Goal: Task Accomplishment & Management: Manage account settings

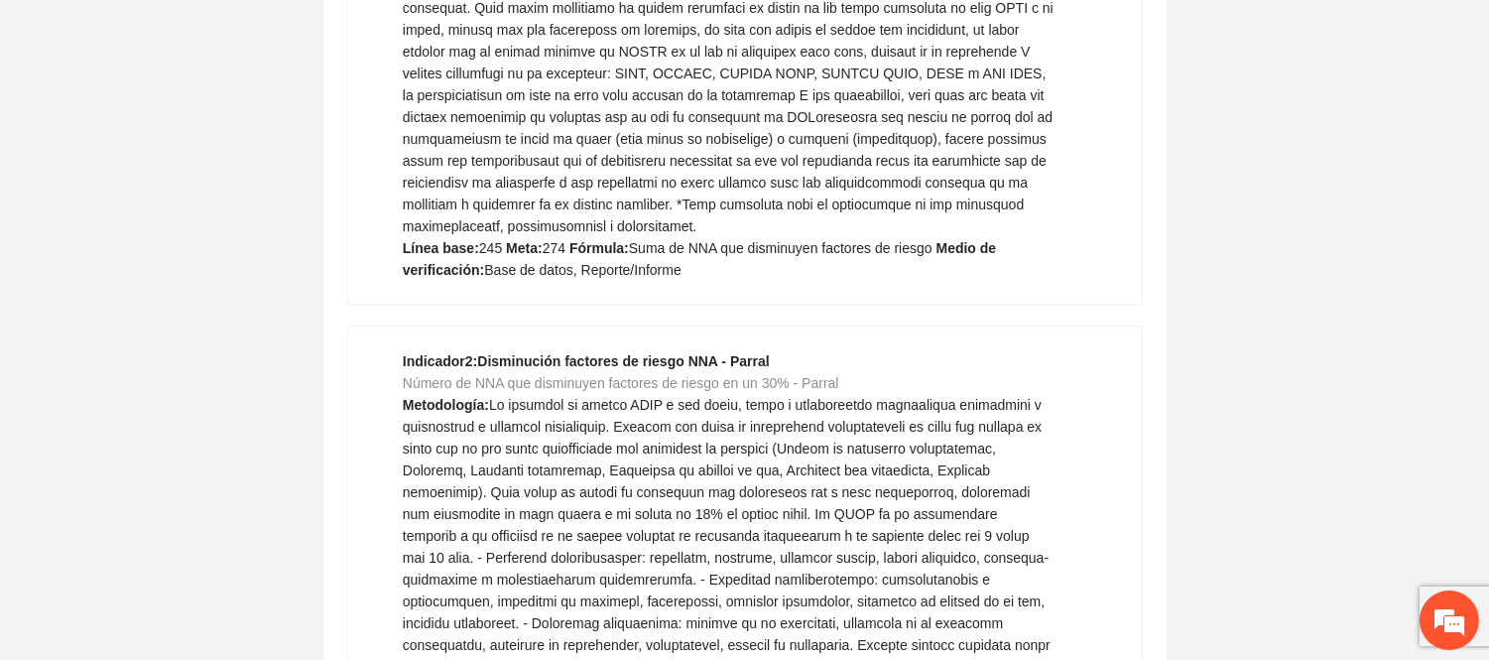
scroll to position [2552, 0]
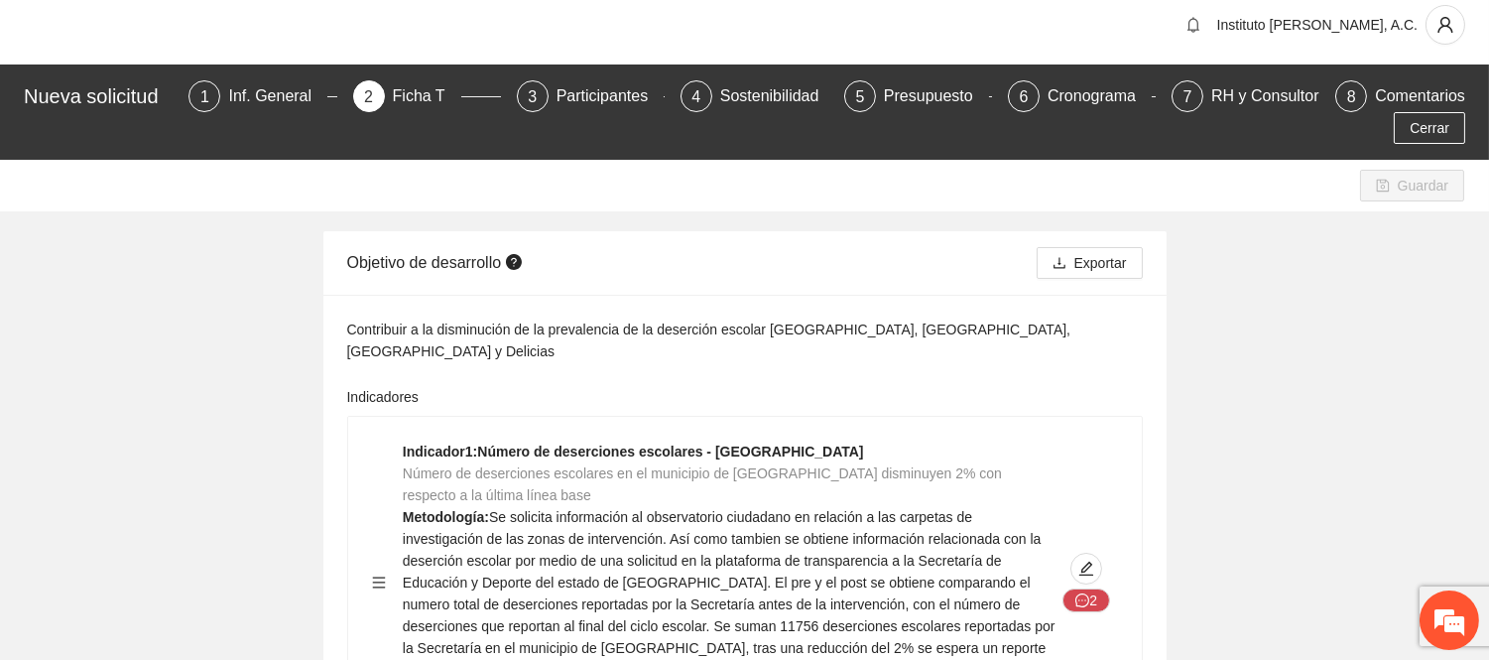
scroll to position [0, 0]
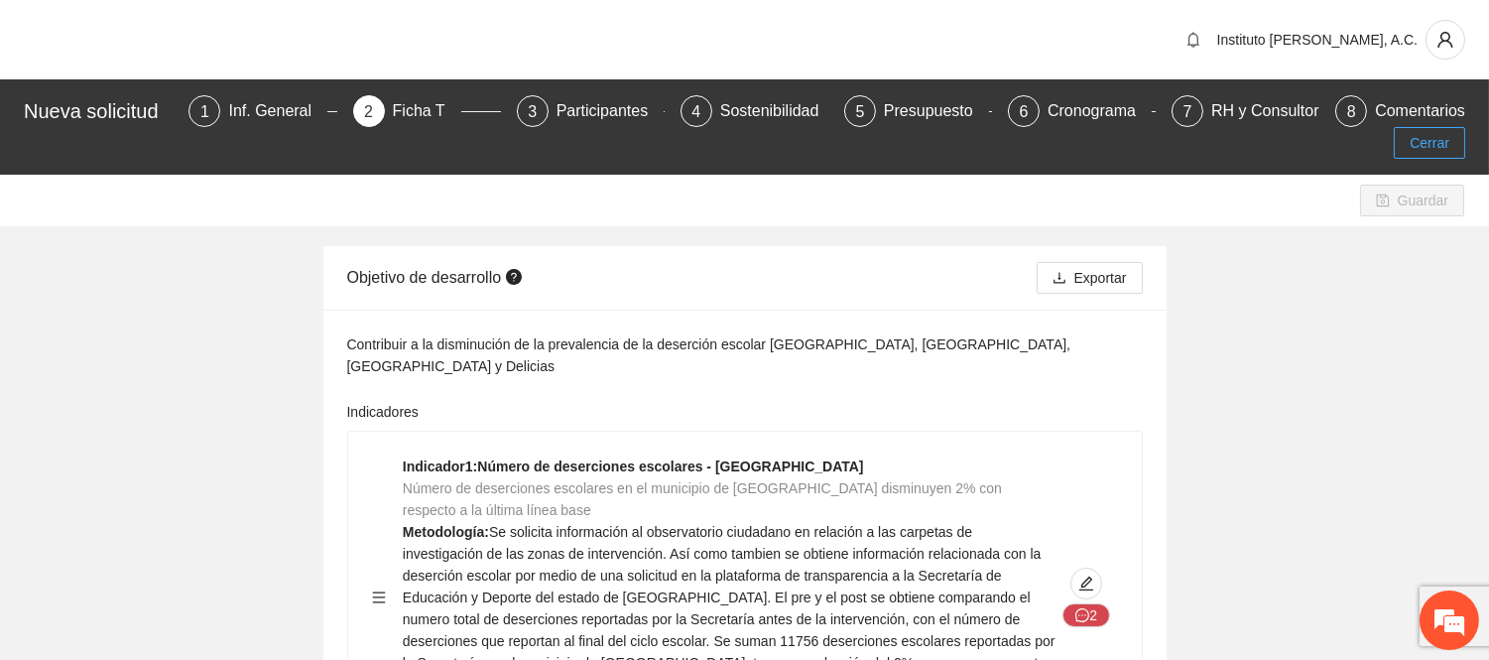
click at [1425, 149] on span "Cerrar" at bounding box center [1430, 143] width 40 height 22
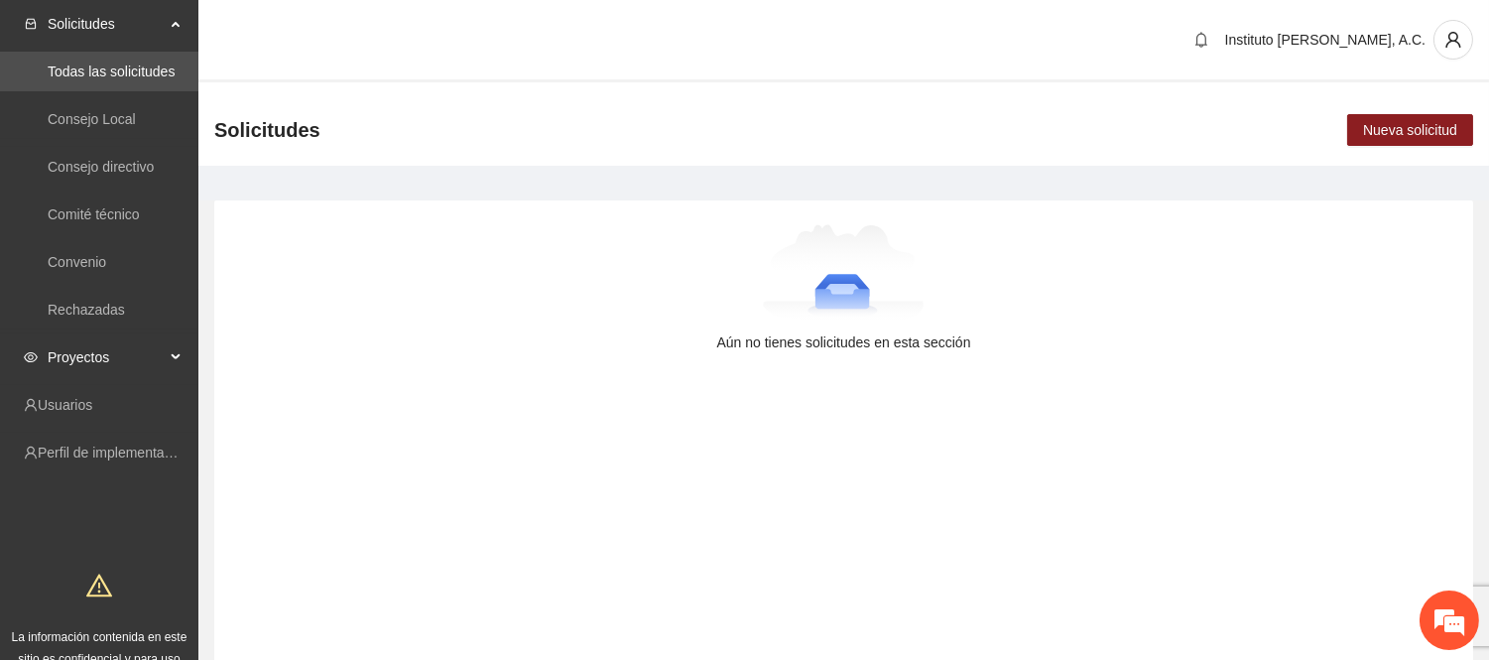
click at [126, 355] on span "Proyectos" at bounding box center [106, 357] width 117 height 40
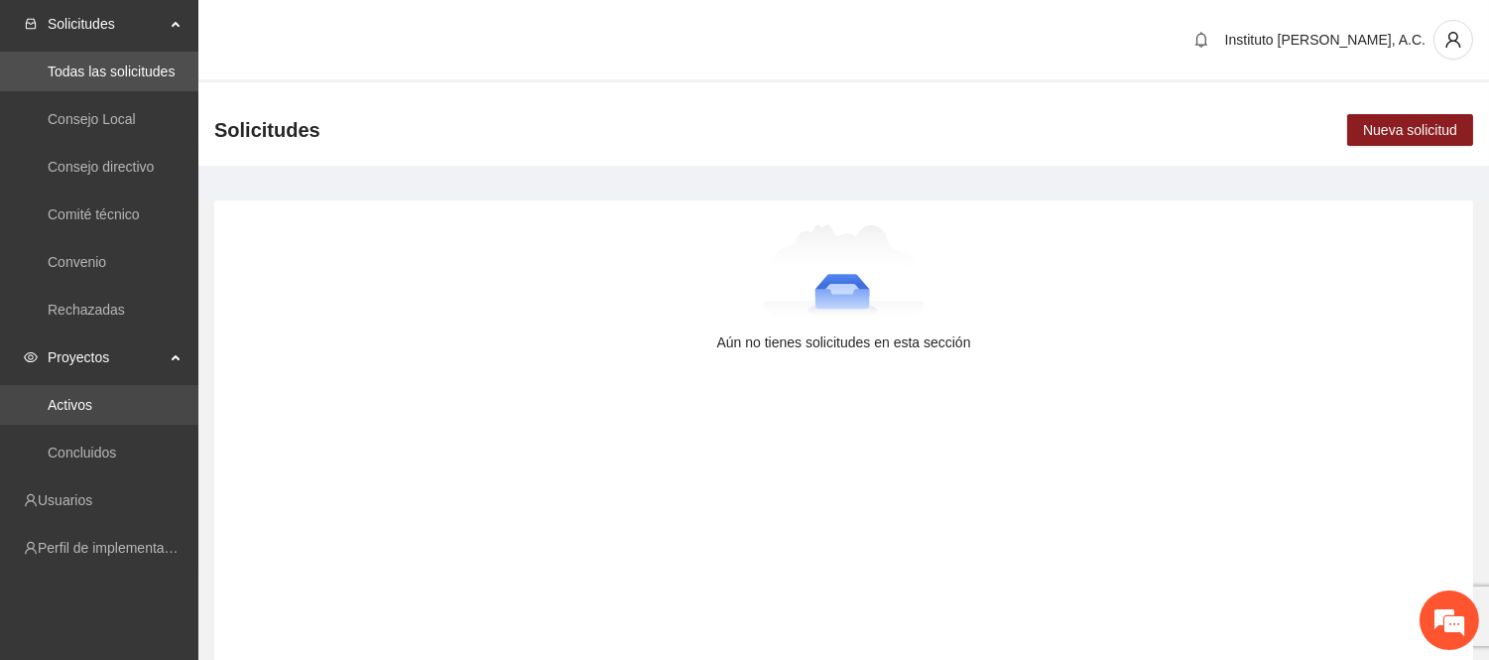
click at [74, 411] on link "Activos" at bounding box center [70, 405] width 45 height 16
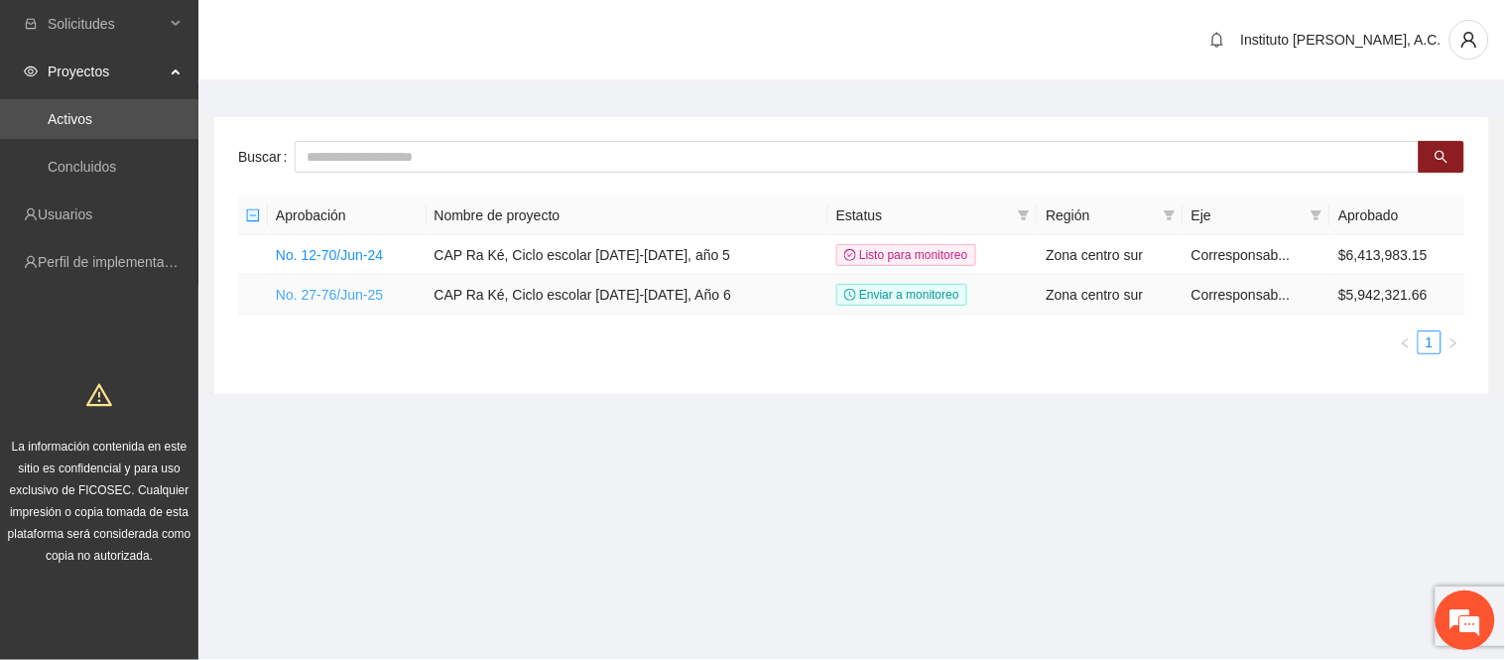
click at [331, 292] on link "No. 27-76/Jun-25" at bounding box center [329, 295] width 107 height 16
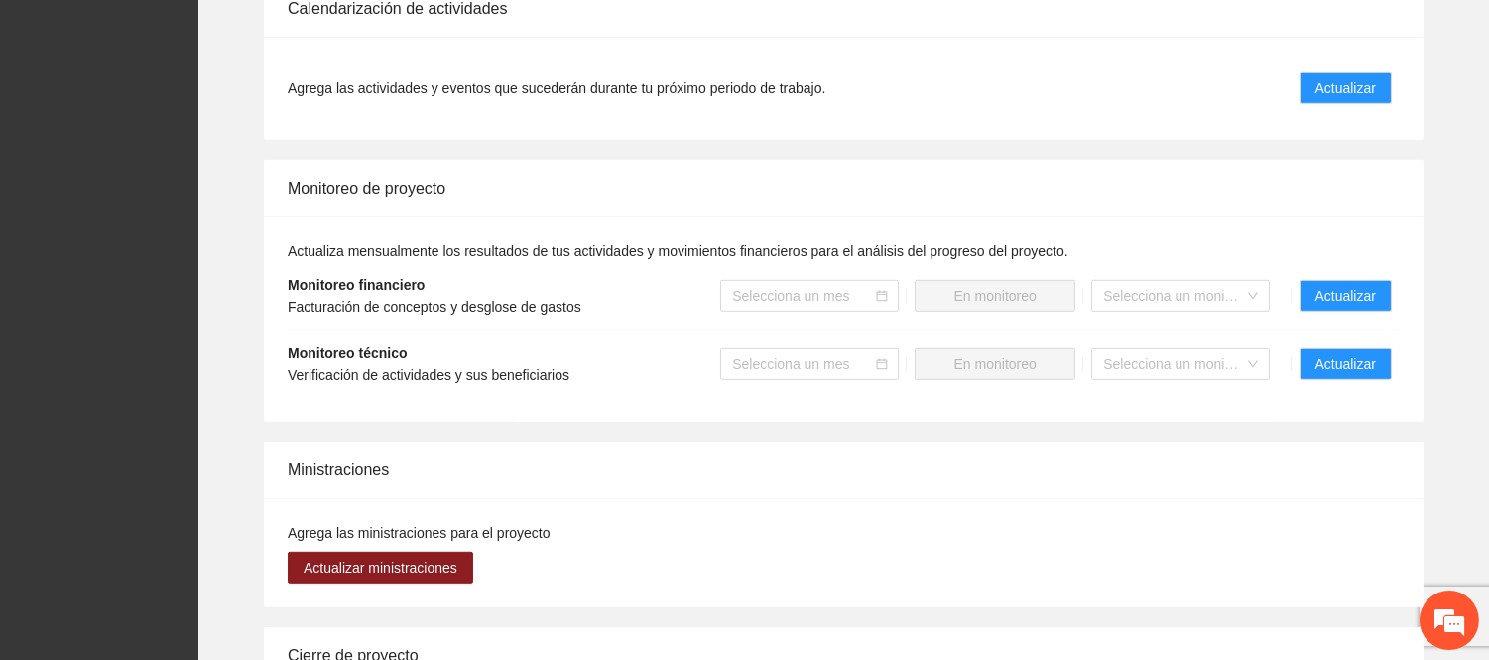
scroll to position [2188, 0]
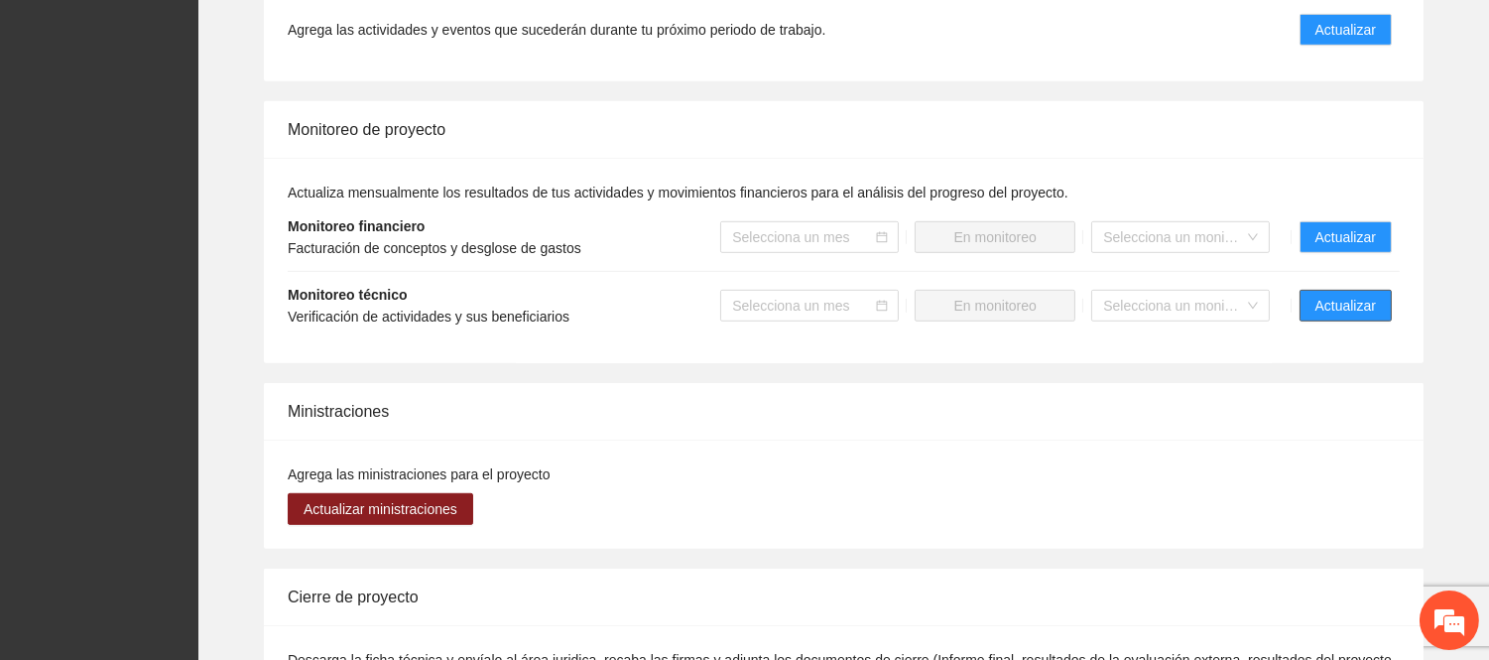
click at [1341, 295] on span "Actualizar" at bounding box center [1346, 306] width 61 height 22
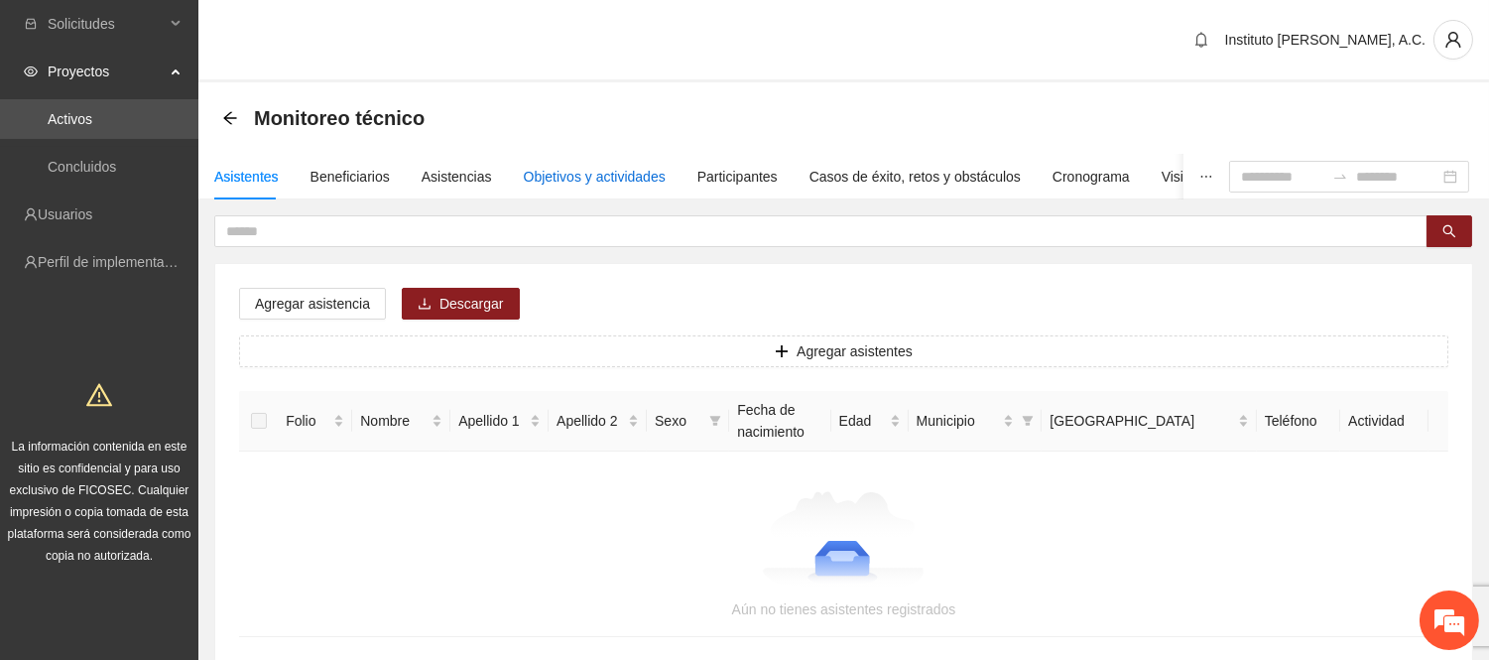
click at [595, 171] on div "Objetivos y actividades" at bounding box center [595, 177] width 142 height 22
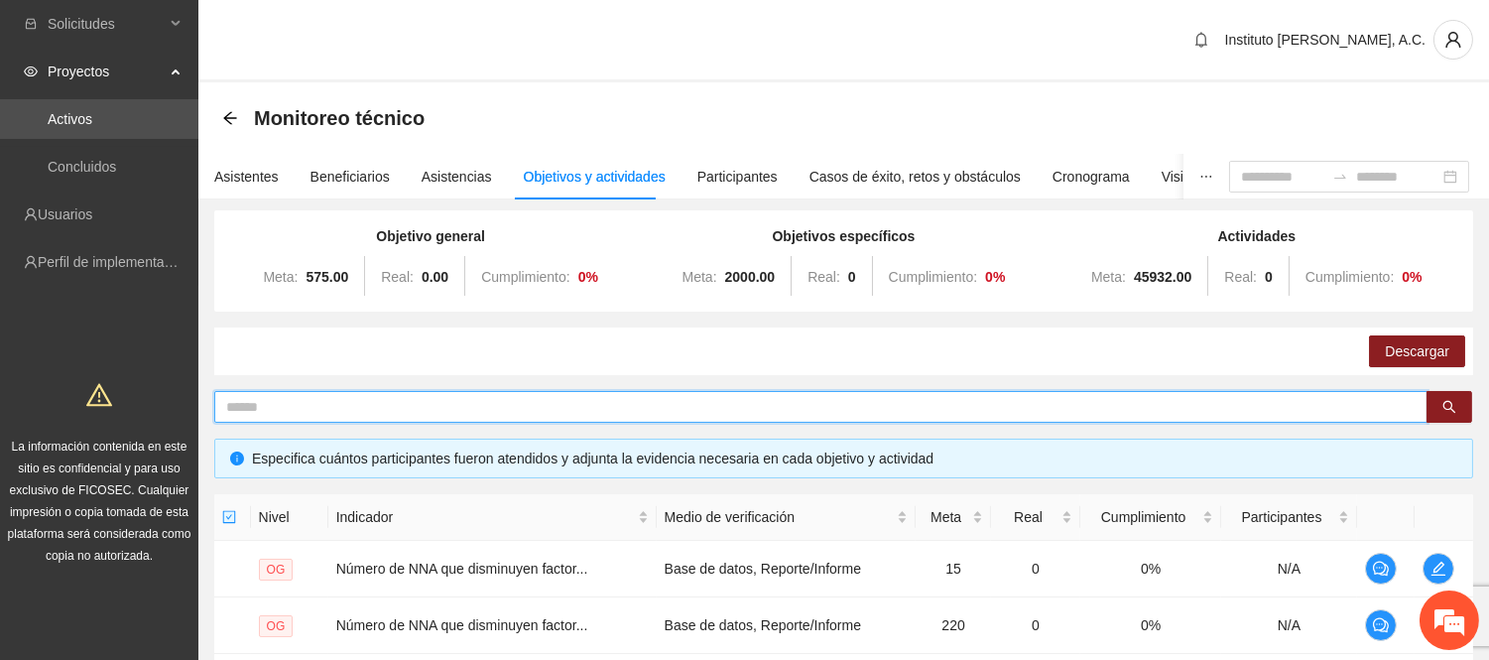
click at [315, 405] on input "text" at bounding box center [813, 407] width 1174 height 22
type input "********"
